Goal: Information Seeking & Learning: Learn about a topic

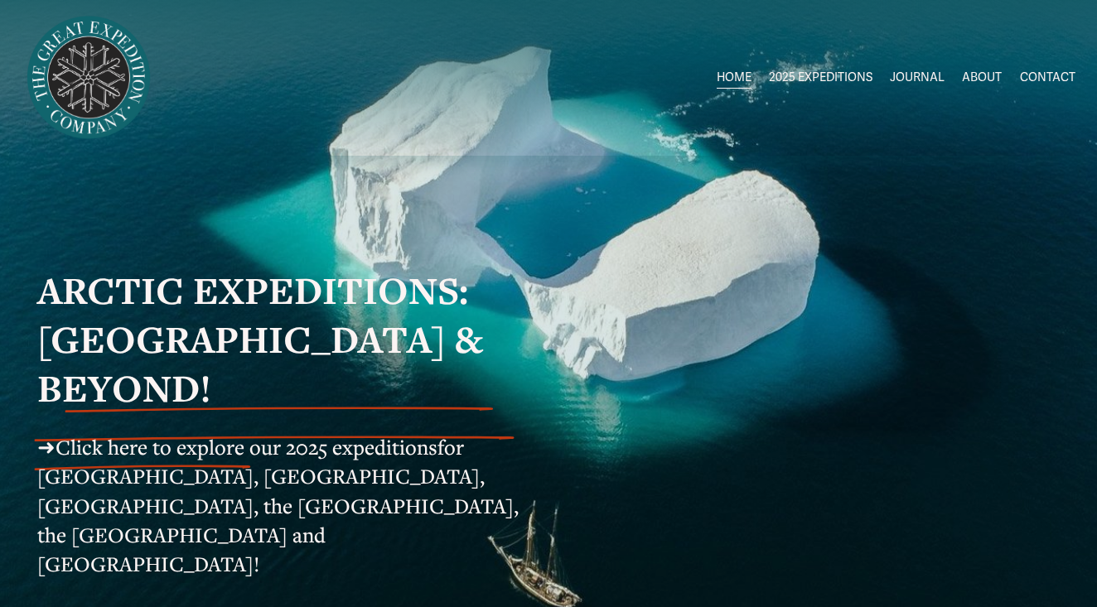
click at [0, 0] on span "Circumnavigating [GEOGRAPHIC_DATA]" at bounding box center [0, 0] width 0 height 0
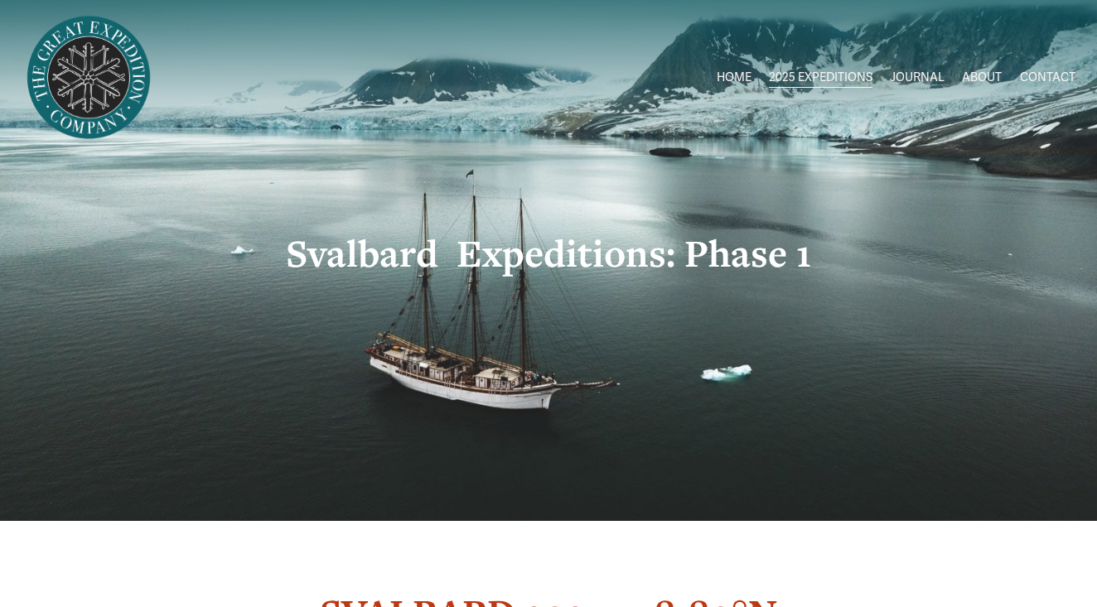
click at [988, 74] on link "ABOUT" at bounding box center [982, 78] width 40 height 24
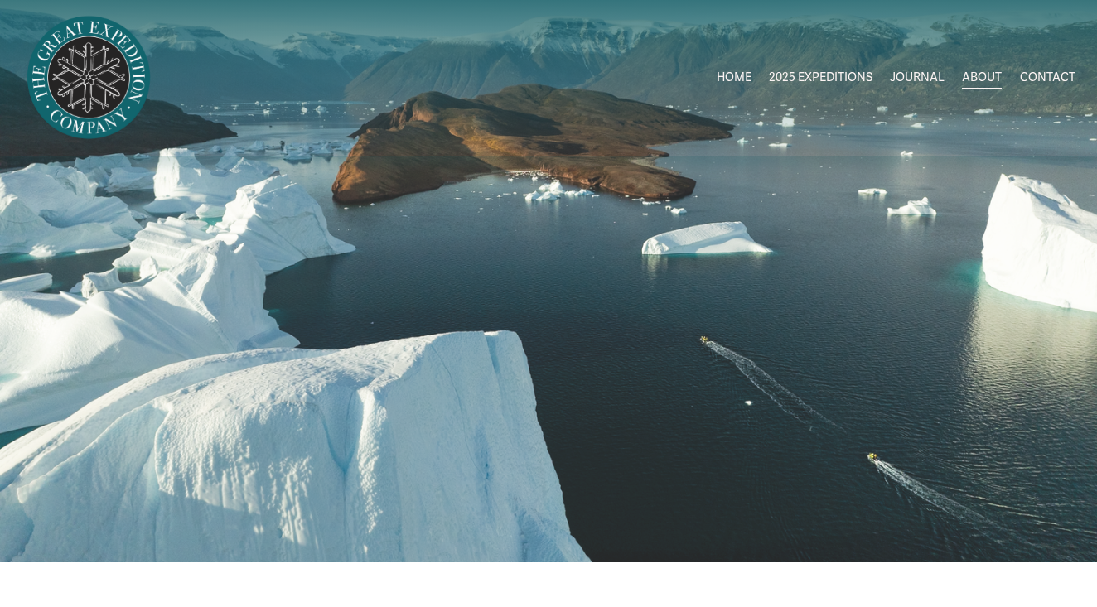
click at [731, 76] on link "HOME" at bounding box center [734, 78] width 35 height 24
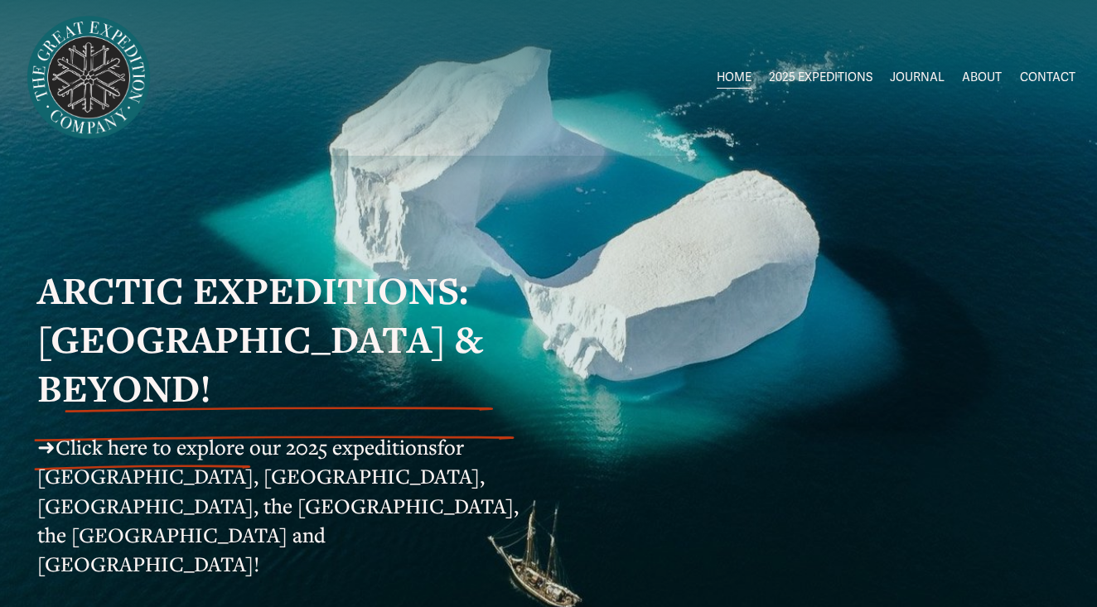
click at [256, 433] on span "Click here to explore our 2025 expeditions" at bounding box center [247, 446] width 382 height 27
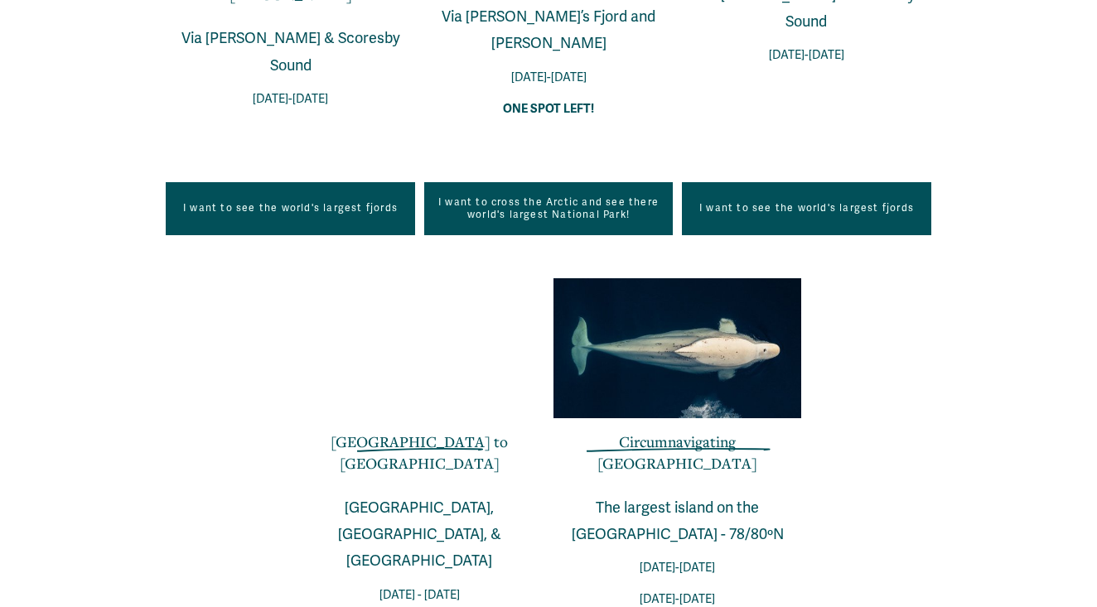
scroll to position [1344, 0]
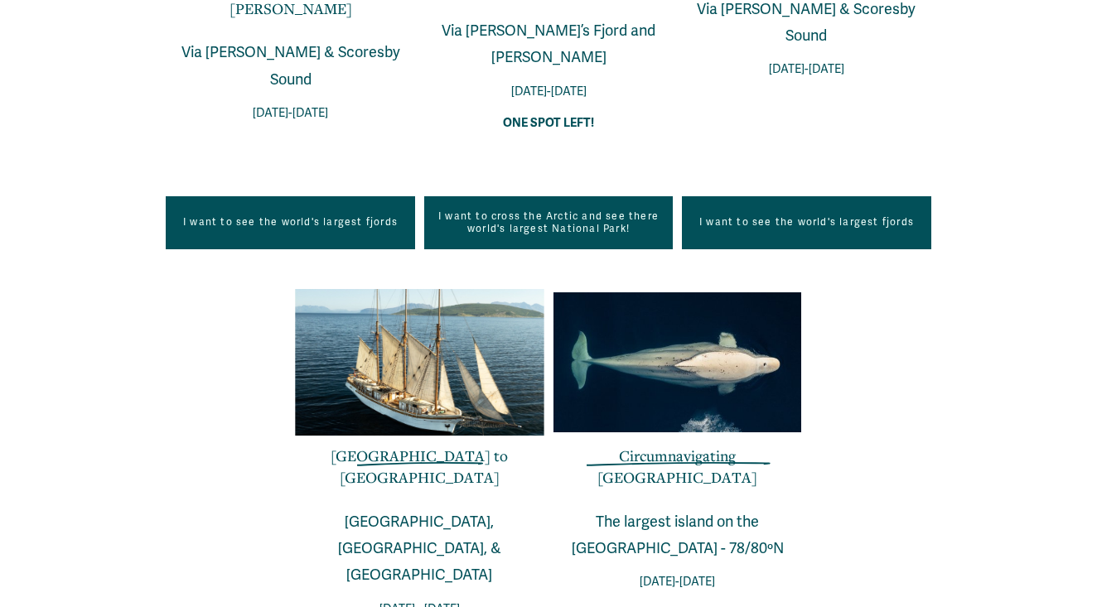
click at [626, 446] on link "Circumnavigating [GEOGRAPHIC_DATA]" at bounding box center [677, 466] width 160 height 41
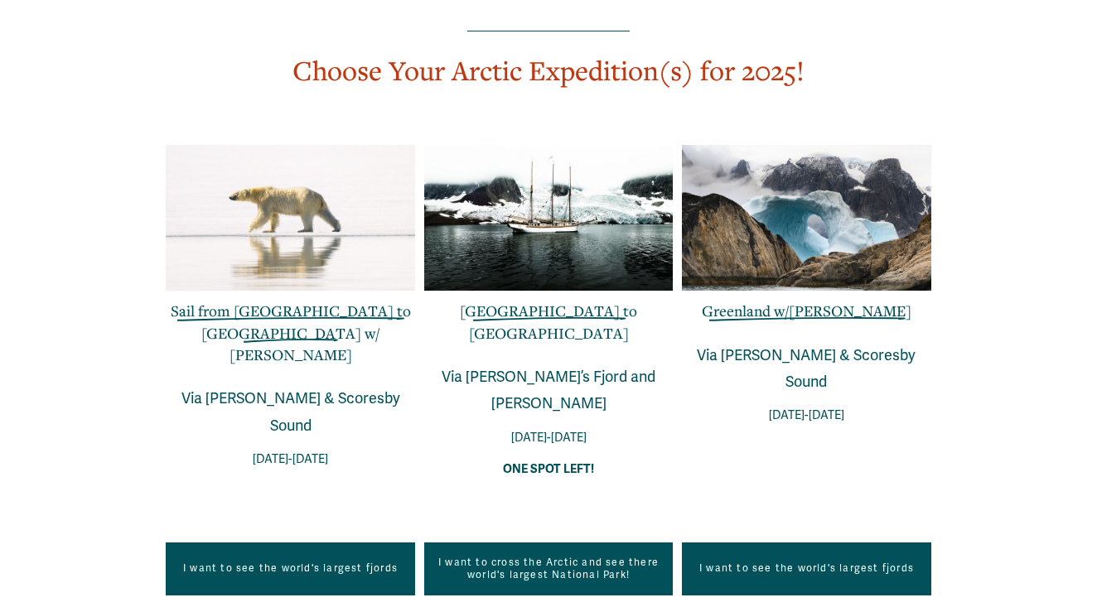
scroll to position [957, 0]
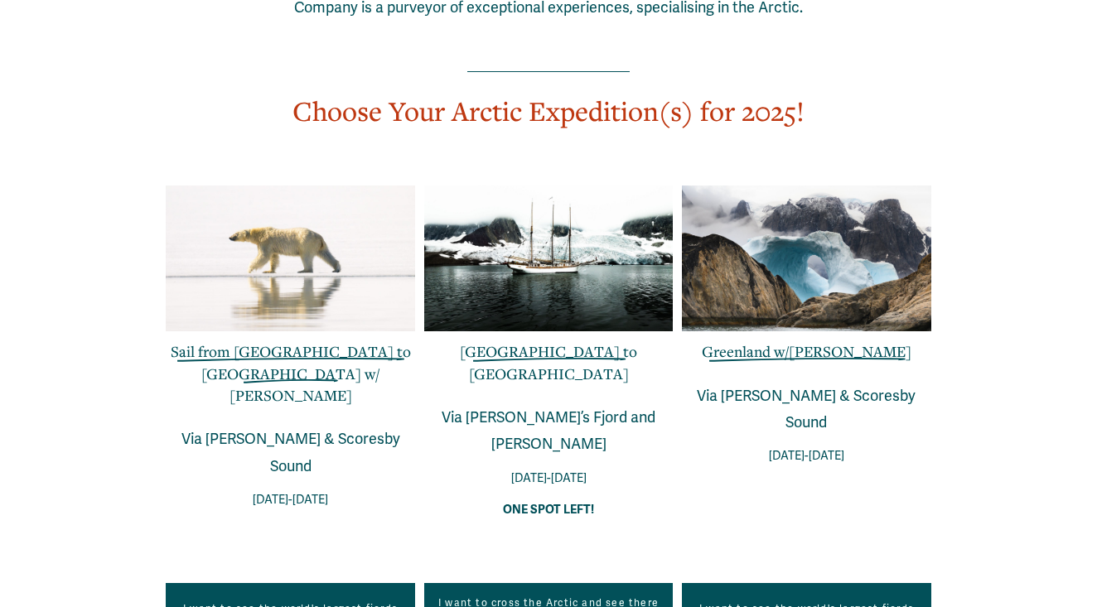
click at [290, 229] on div at bounding box center [290, 259] width 249 height 147
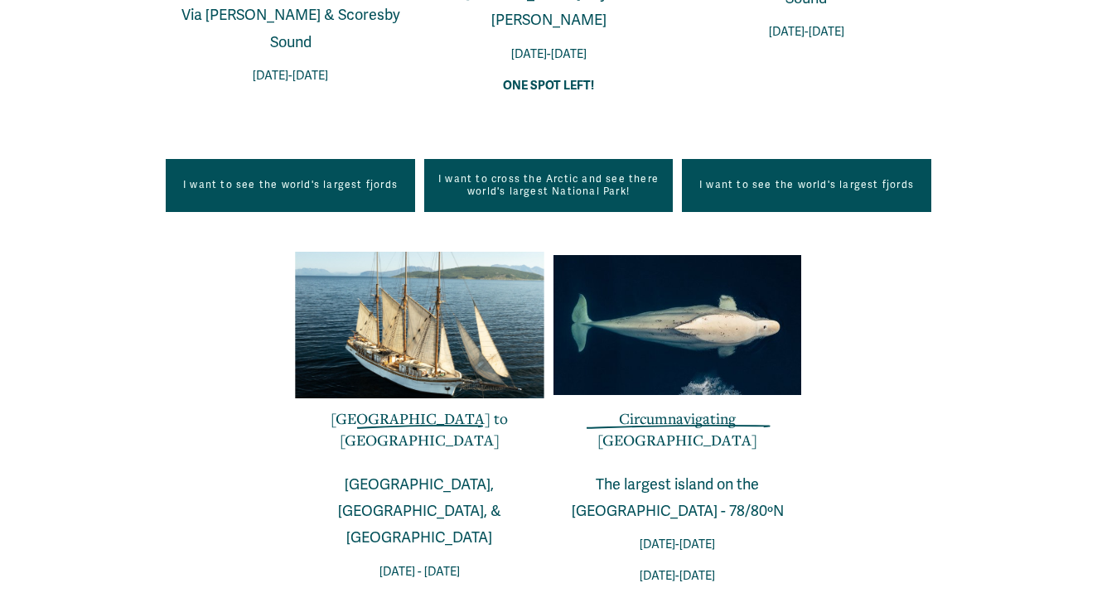
scroll to position [1389, 0]
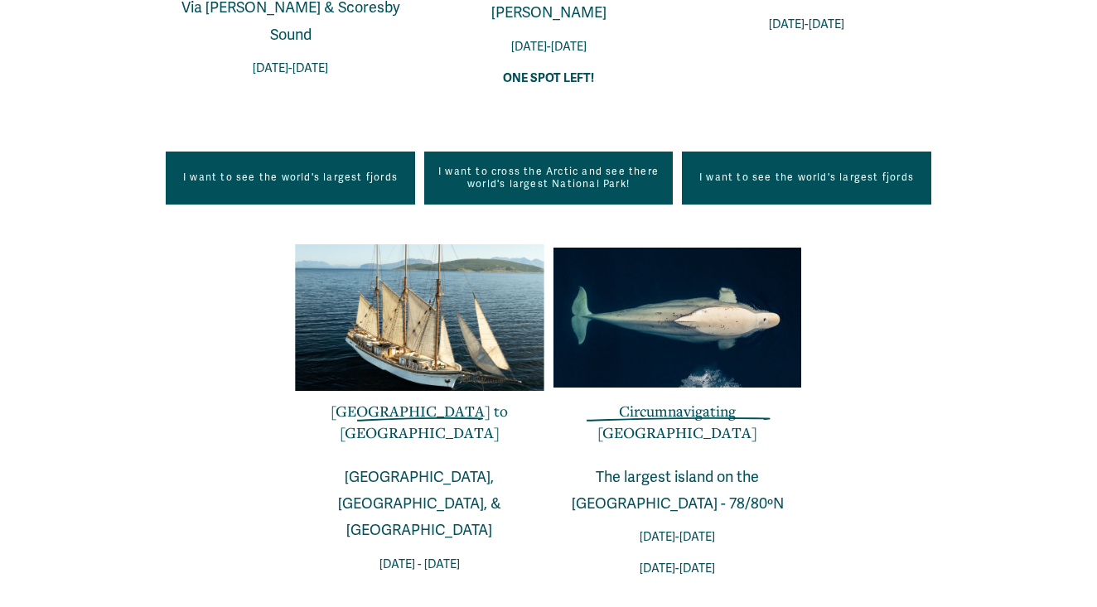
click at [426, 401] on link "[GEOGRAPHIC_DATA] to [GEOGRAPHIC_DATA]" at bounding box center [419, 421] width 177 height 41
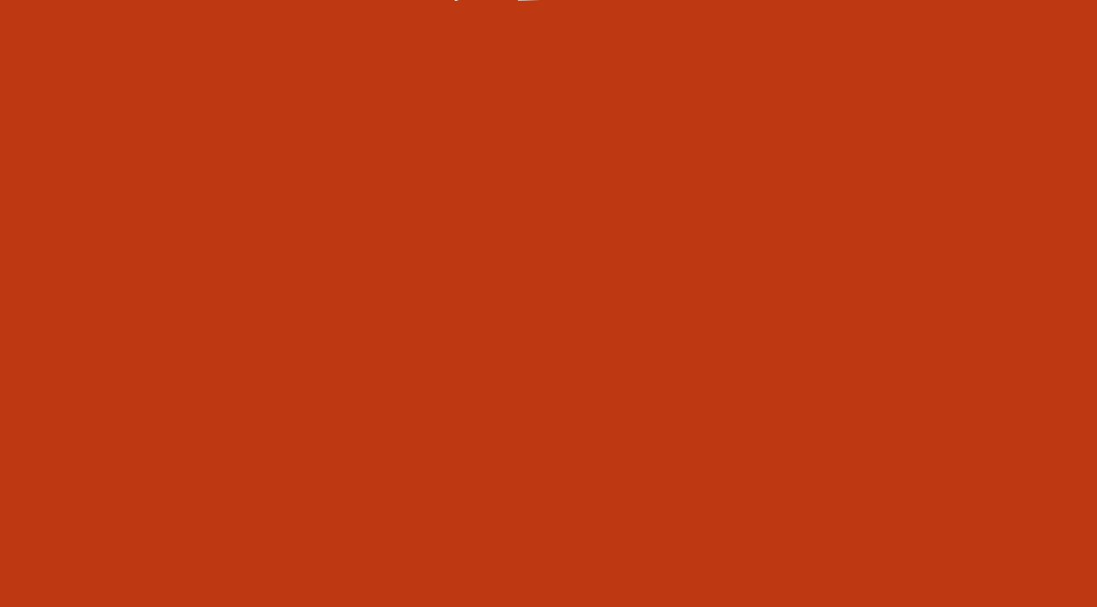
scroll to position [3455, 0]
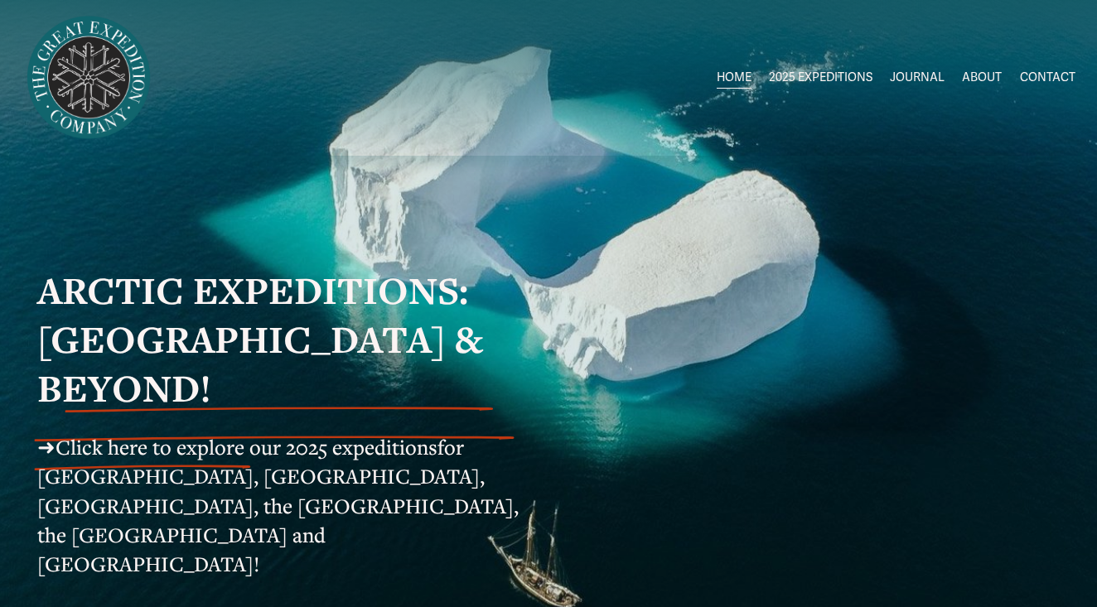
scroll to position [1389, 0]
